Goal: Task Accomplishment & Management: Complete application form

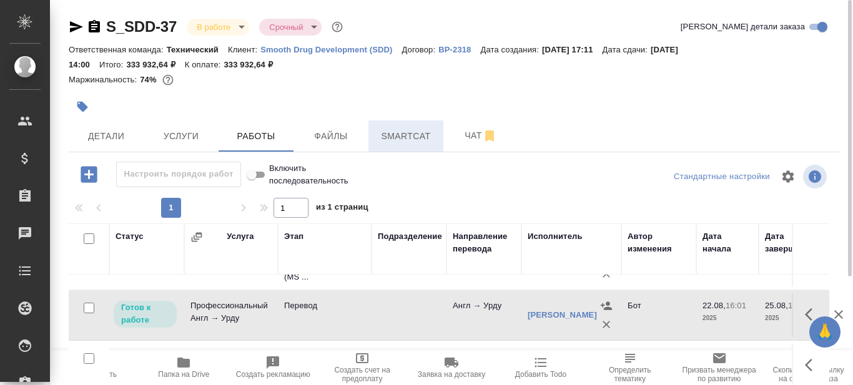
click at [397, 136] on span "Smartcat" at bounding box center [406, 137] width 60 height 16
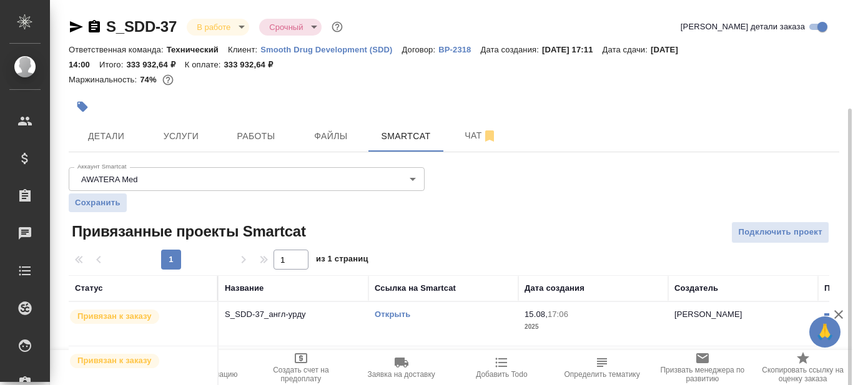
scroll to position [136, 0]
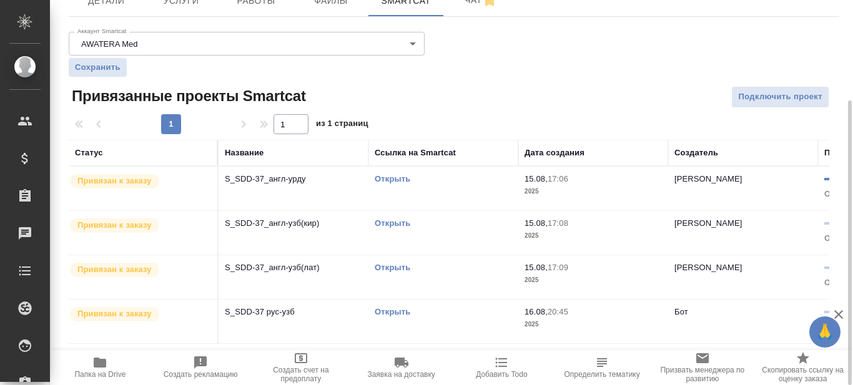
click at [402, 180] on link "Открыть" at bounding box center [393, 178] width 36 height 9
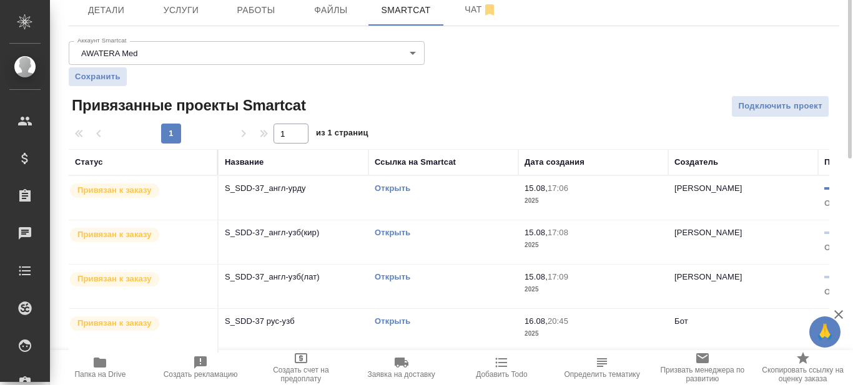
scroll to position [0, 0]
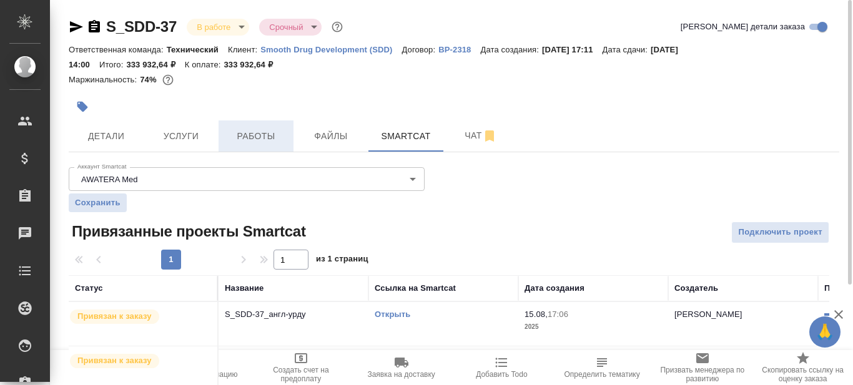
click at [263, 129] on span "Работы" at bounding box center [256, 137] width 60 height 16
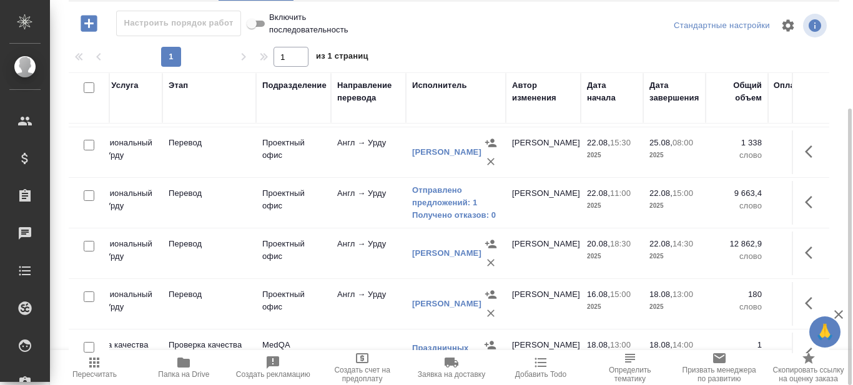
scroll to position [250, 0]
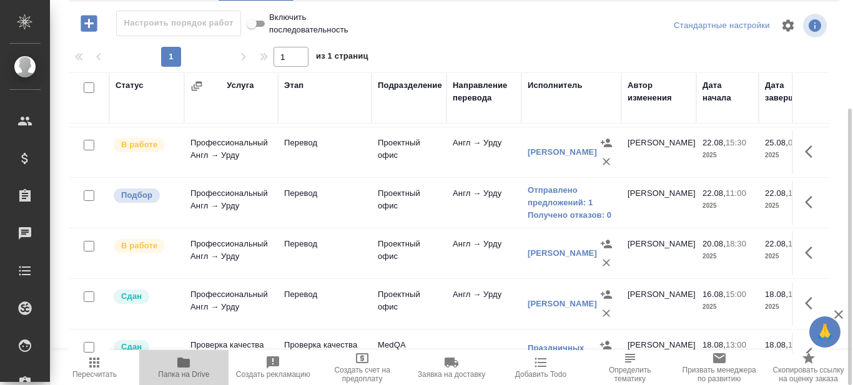
click at [181, 372] on span "Папка на Drive" at bounding box center [183, 374] width 51 height 9
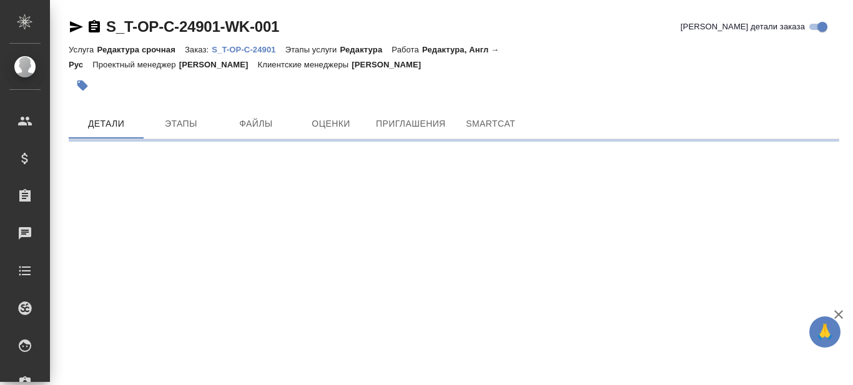
click at [252, 51] on p "S_T-OP-C-24901" at bounding box center [248, 49] width 73 height 9
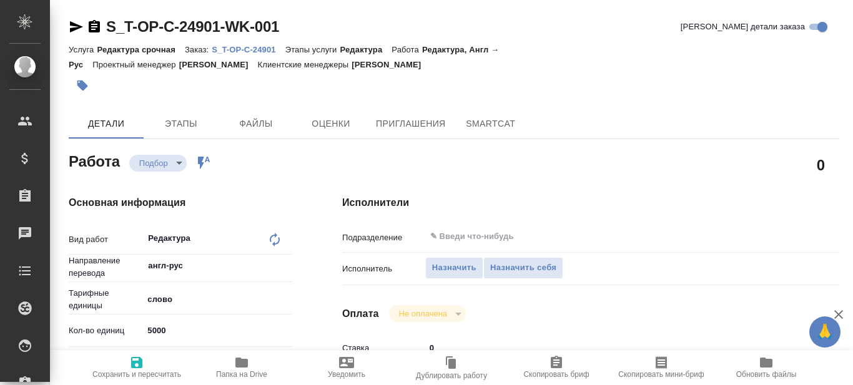
type textarea "x"
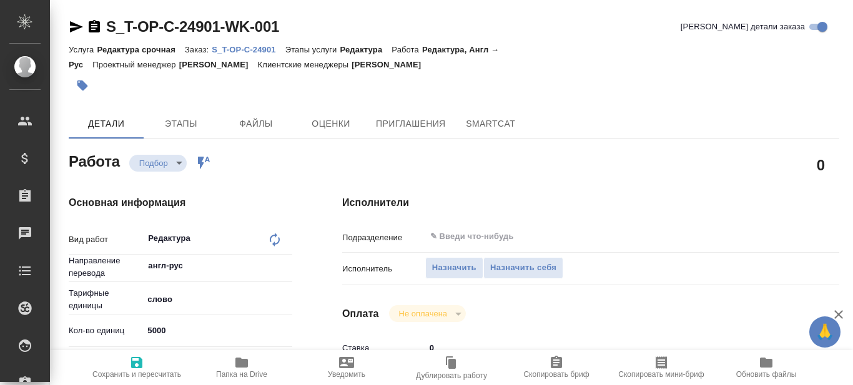
type textarea "x"
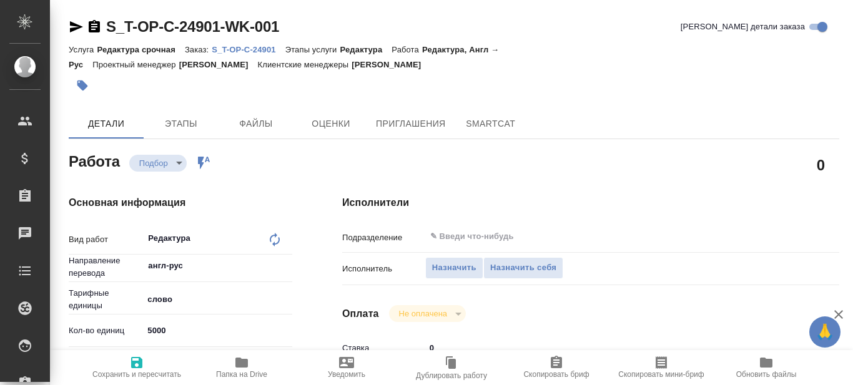
type textarea "x"
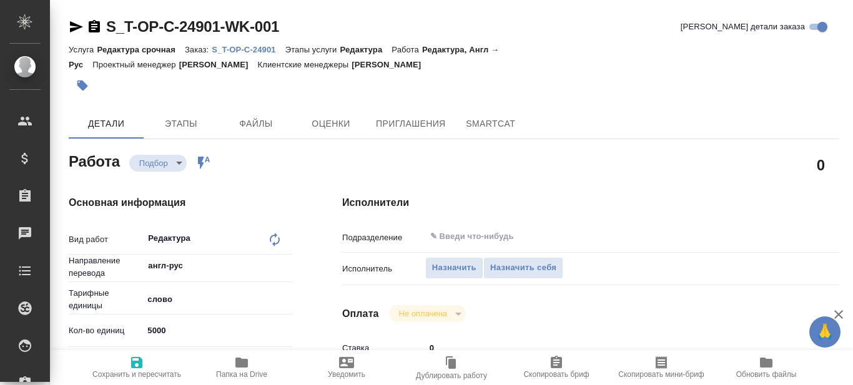
type input "recruiting"
type textarea "Редактура"
type textarea "x"
type input "англ-рус"
type input "5a8b1489cc6b4906c91bfd90"
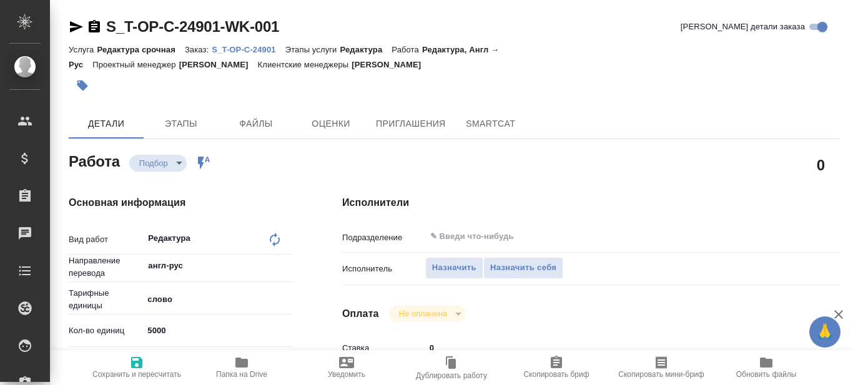
type input "5000"
type input "med"
type input "5a8b8b956a9677013d343dd7"
type input "26.08.2025 10:00"
type input "28.08.2025 15:00"
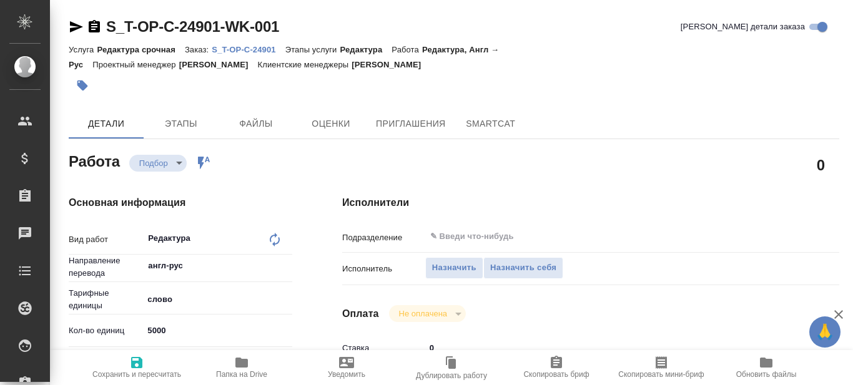
type input "[DATE] 11:00"
type input "notPayed"
type input "0"
type input "RUB"
type input "Журавлева Александра"
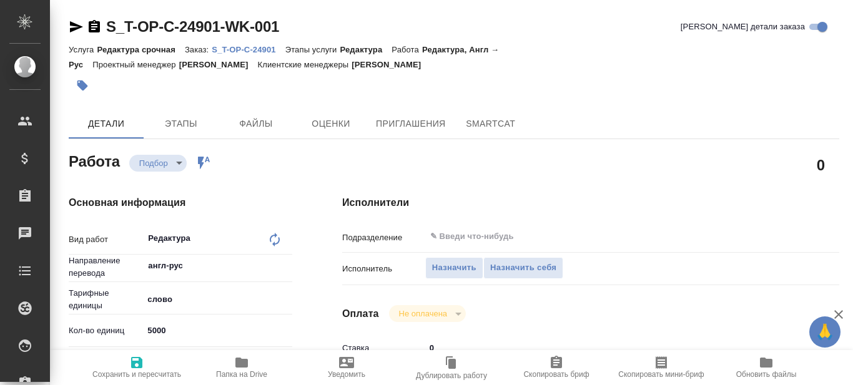
type textarea "x"
type textarea "/Clients/Т-ОП-С_Русал Глобал Менеджмент/Orders/S_T-OP-C-24901/Edited/S_T-OP-C-2…"
type textarea "x"
type input "S_T-OP-C-24901"
type input "Т-ОП-С-46526"
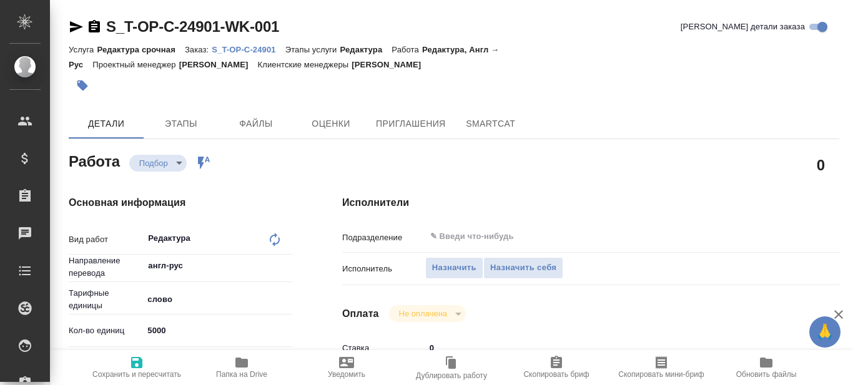
type input "Редактура срочная"
type input "Редактура"
type input "[PERSON_NAME]"
type input "/Clients/Т-ОП-С_Русал Глобал Менеджмент/Orders/S_T-OP-C-24901"
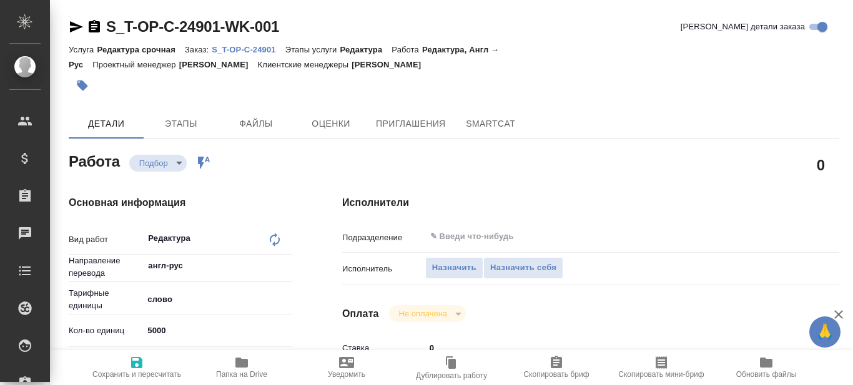
type textarea "x"
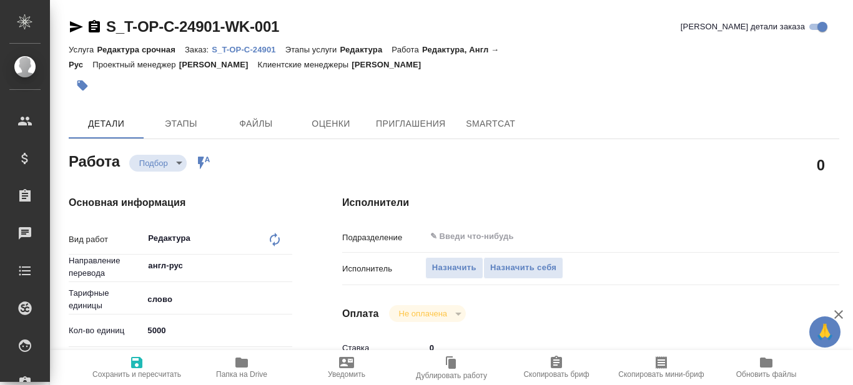
type textarea "x"
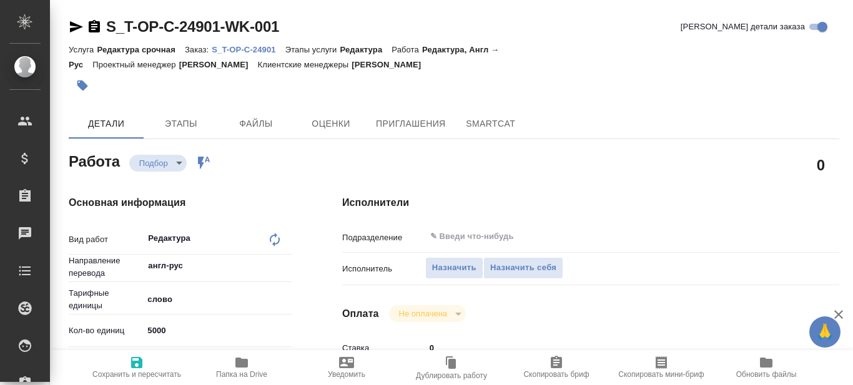
type textarea "x"
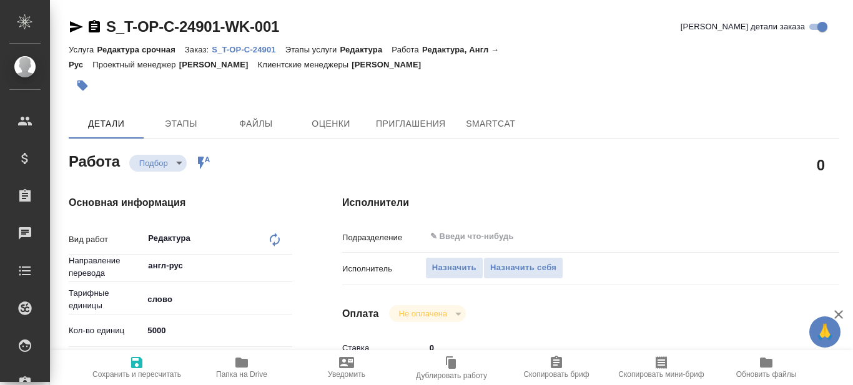
type textarea "x"
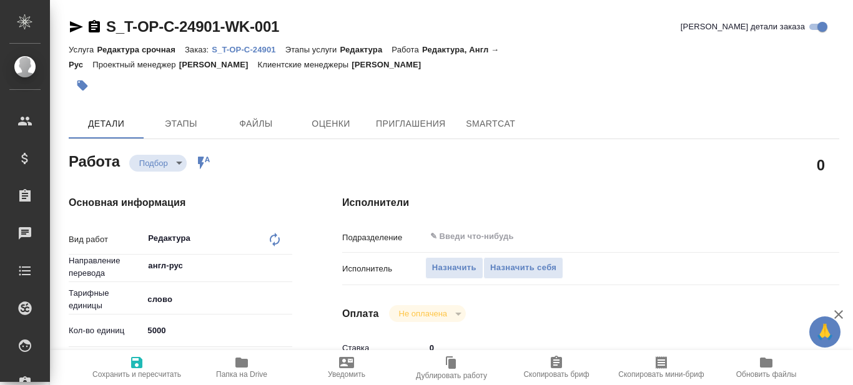
type textarea "x"
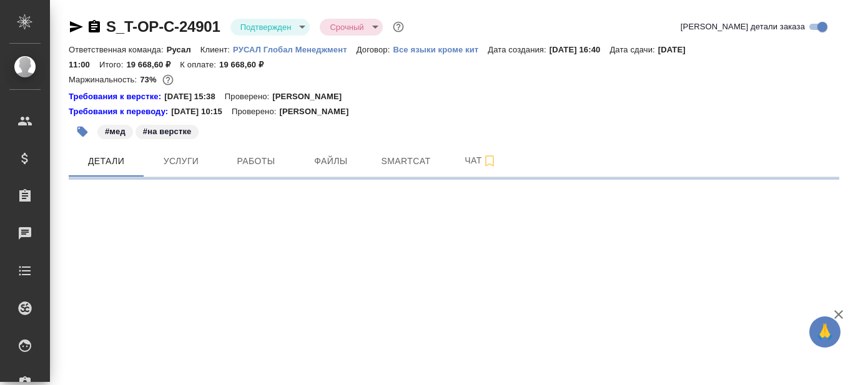
select select "RU"
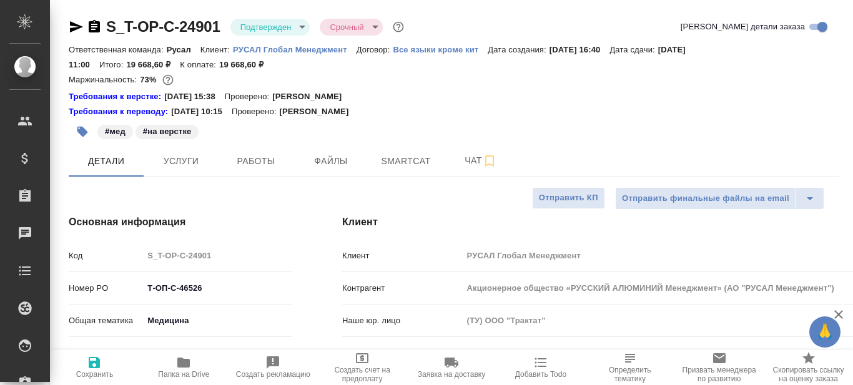
type textarea "x"
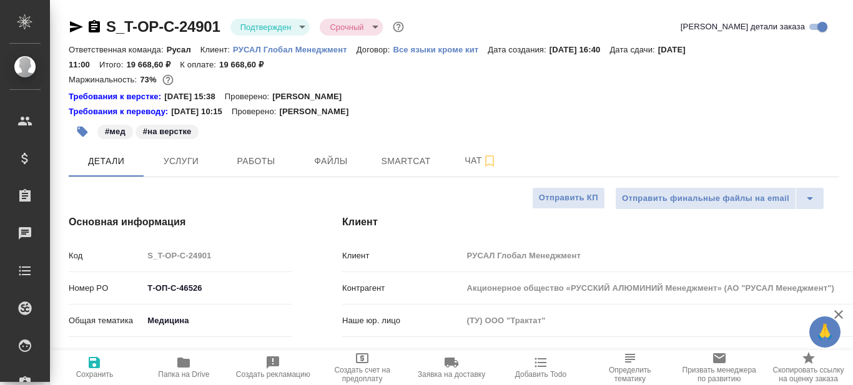
type textarea "x"
click at [181, 363] on icon "button" at bounding box center [183, 363] width 12 height 10
type textarea "x"
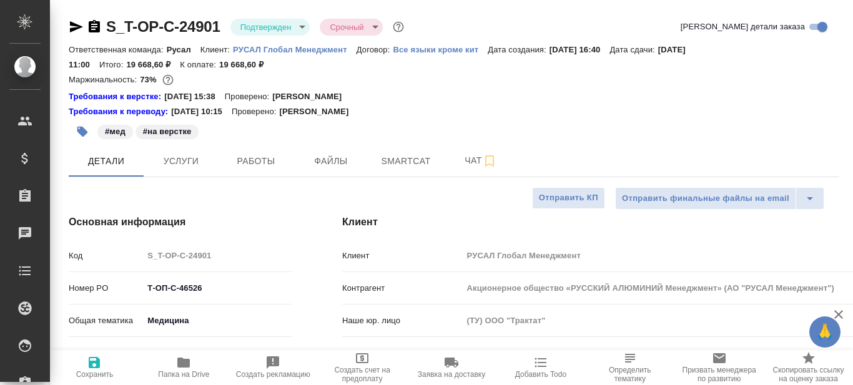
type textarea "x"
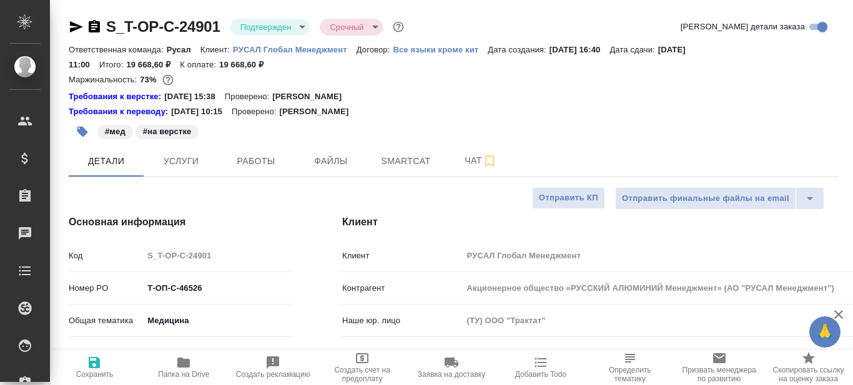
type textarea "x"
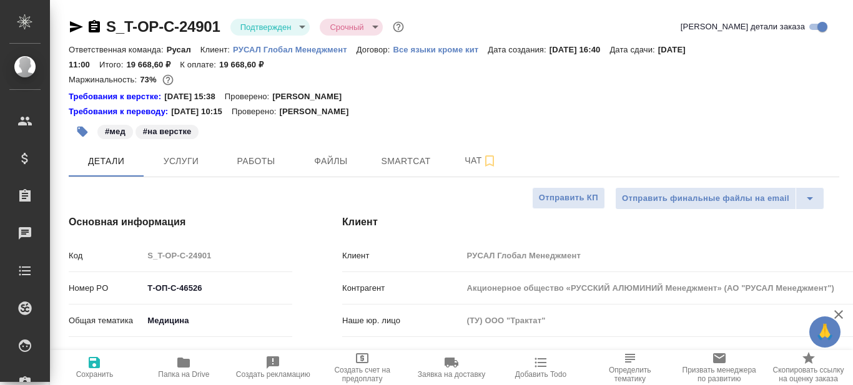
type textarea "x"
click at [593, 107] on div "Требования к переводу: 04.09.2024 10:15 Проверено: Мухин Павел" at bounding box center [454, 112] width 771 height 12
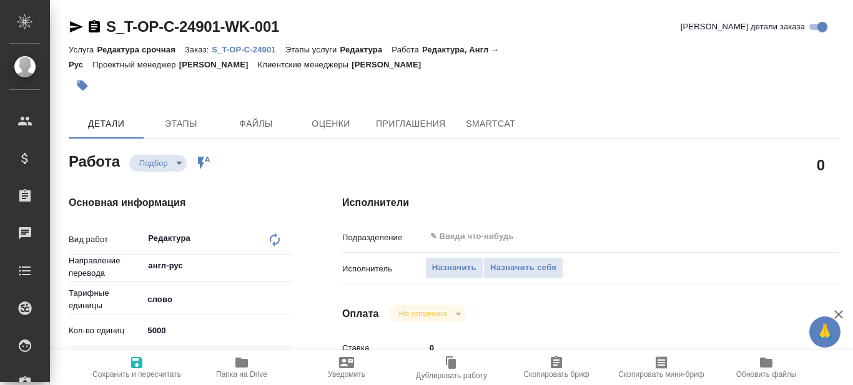
type textarea "x"
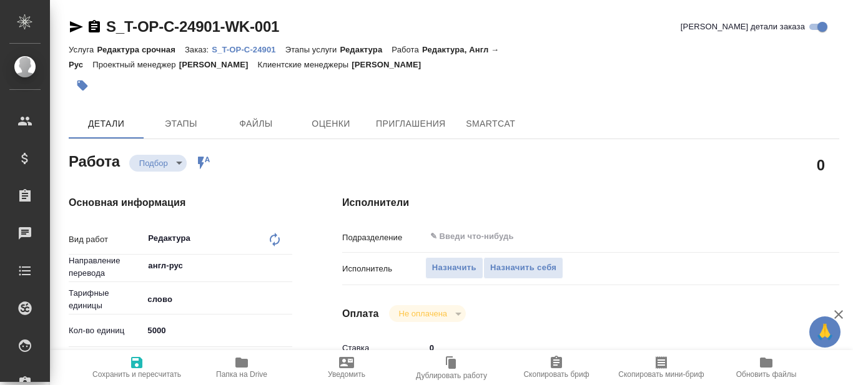
type textarea "x"
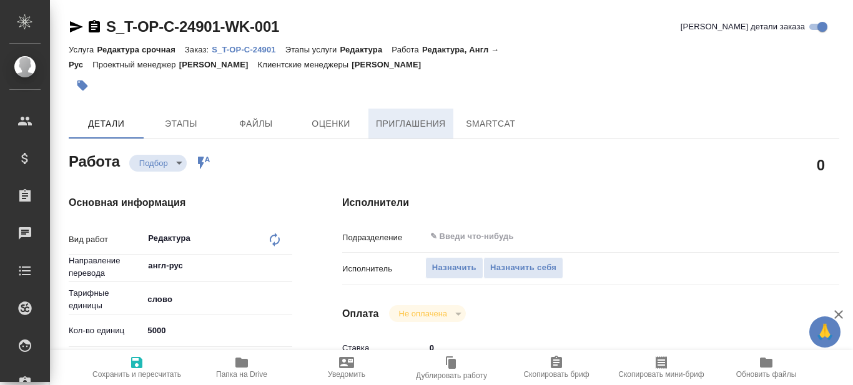
type textarea "x"
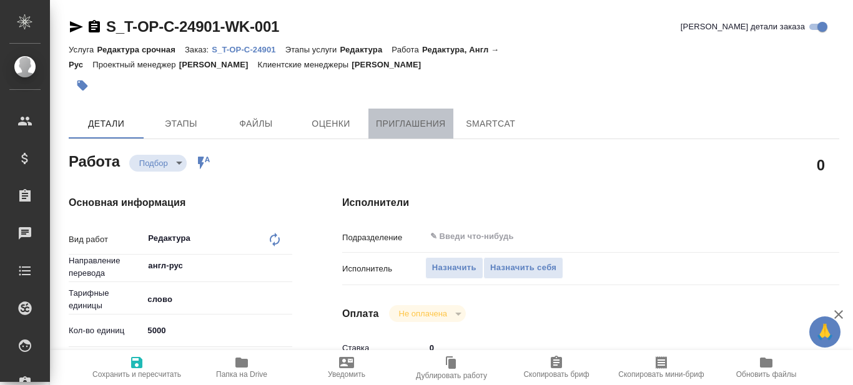
click at [385, 126] on span "Приглашения" at bounding box center [411, 124] width 70 height 16
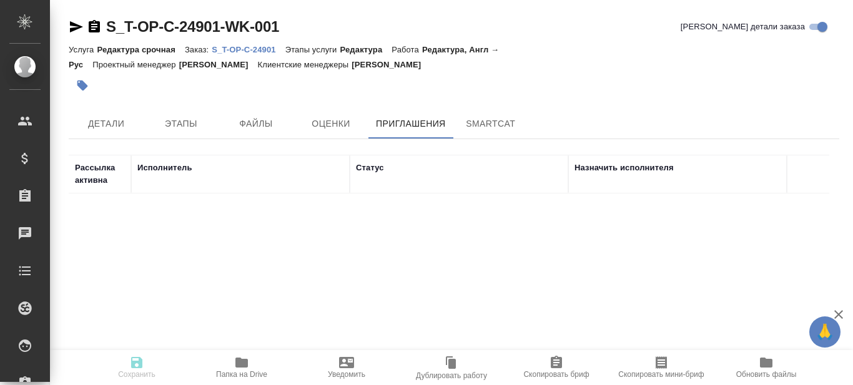
click at [265, 52] on p "S_T-OP-C-24901" at bounding box center [248, 49] width 73 height 9
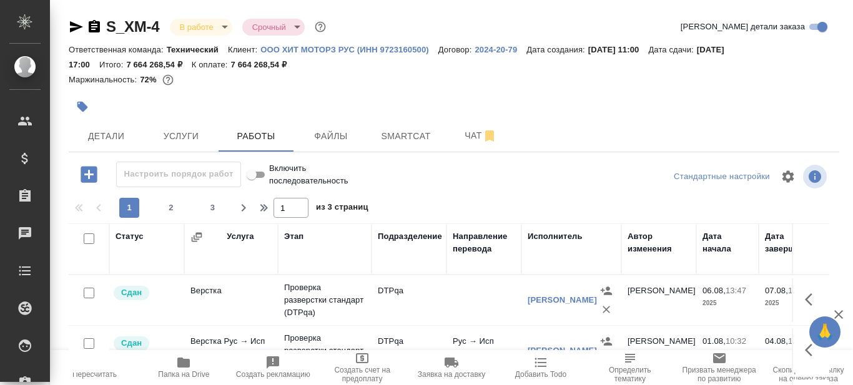
click at [616, 109] on div at bounding box center [454, 106] width 771 height 27
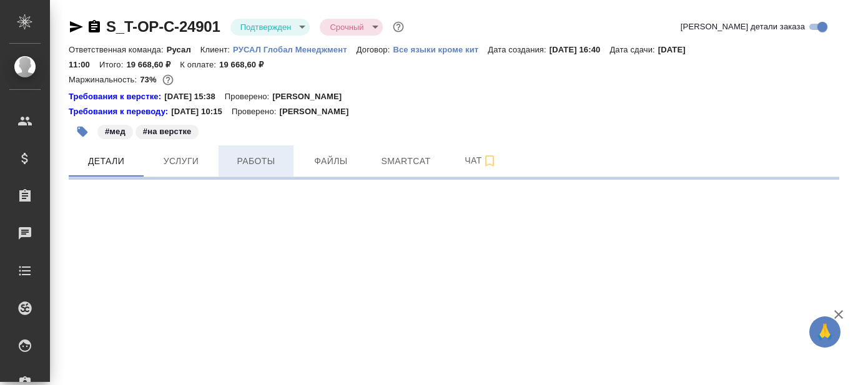
select select "RU"
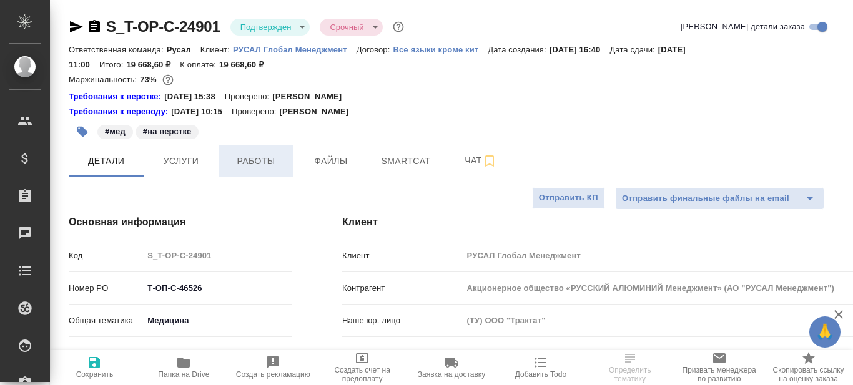
click at [256, 161] on span "Работы" at bounding box center [256, 162] width 60 height 16
type textarea "x"
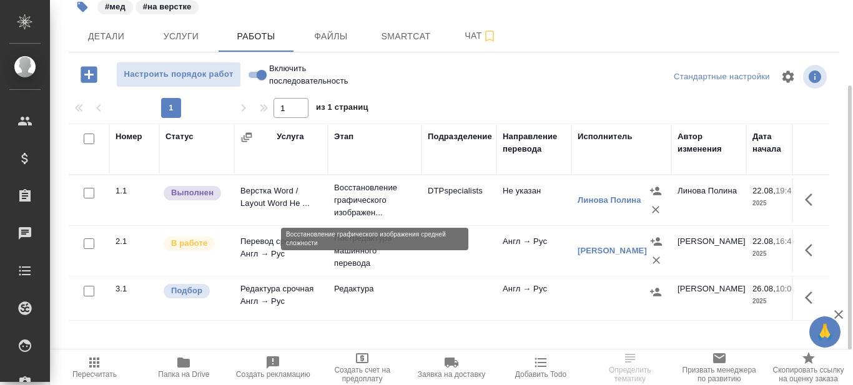
scroll to position [176, 0]
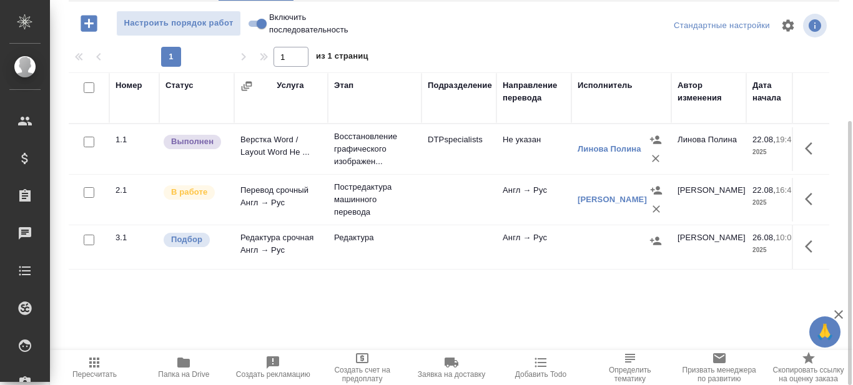
drag, startPoint x: 424, startPoint y: 350, endPoint x: 409, endPoint y: 249, distance: 102.9
click at [409, 249] on div "Настроить порядок работ Включить последовательность Стандартные настройки 1 1 и…" at bounding box center [454, 182] width 771 height 343
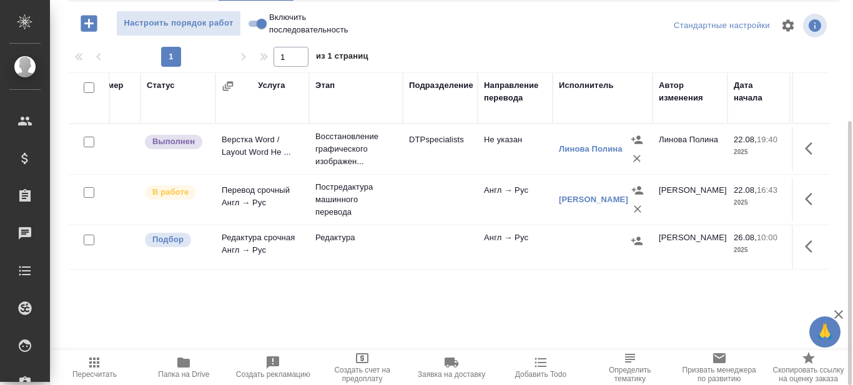
scroll to position [0, 0]
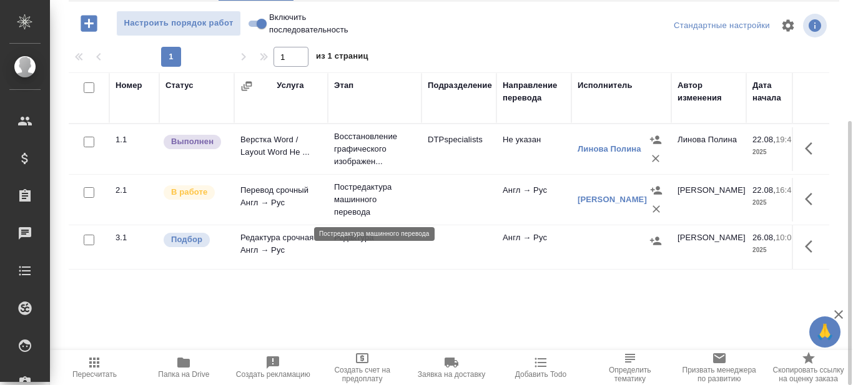
click at [365, 196] on p "Постредактура машинного перевода" at bounding box center [374, 199] width 81 height 37
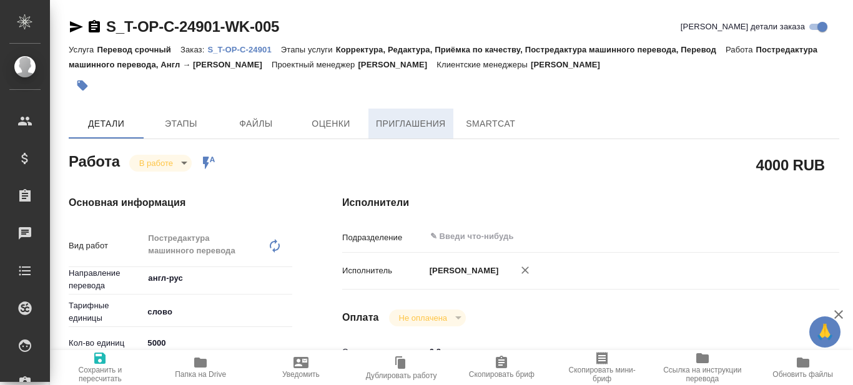
type textarea "x"
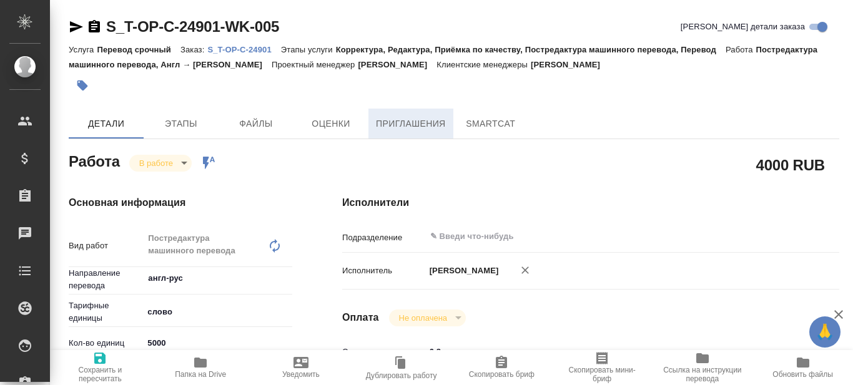
click at [415, 124] on span "Приглашения" at bounding box center [411, 124] width 70 height 16
type textarea "x"
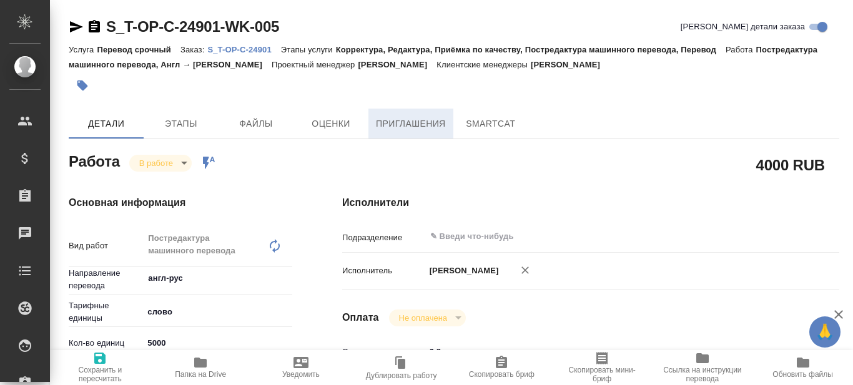
type textarea "x"
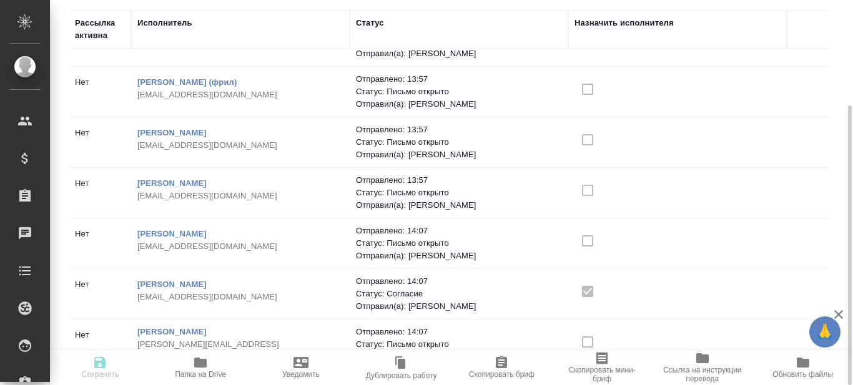
scroll to position [59, 0]
